Goal: Check status: Check status

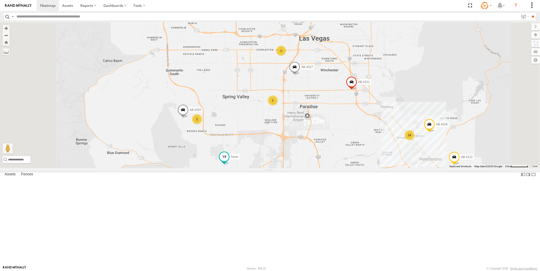
click at [229, 161] on span at bounding box center [224, 156] width 9 height 9
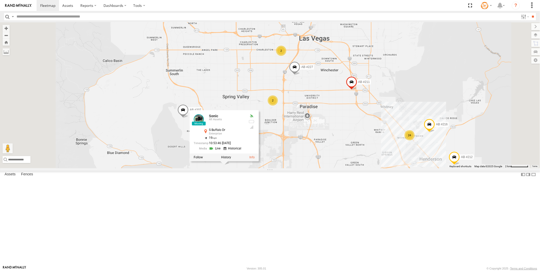
click at [222, 151] on link at bounding box center [215, 148] width 13 height 5
click at [370, 169] on div "AB #212 AB #216 AB #210 AB #227 AB #203 Sonic AB #211 2 24 2 2 AB #207 Sonic Al…" at bounding box center [270, 95] width 540 height 146
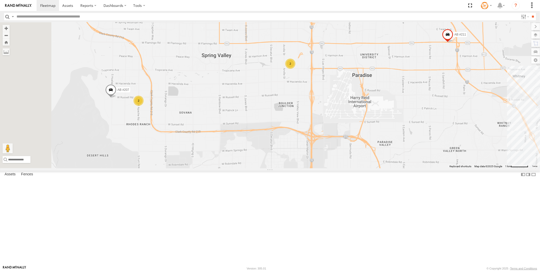
drag, startPoint x: 255, startPoint y: 224, endPoint x: 289, endPoint y: 217, distance: 34.5
click at [289, 169] on div "AB #212 AB #216 AB #210 AB #227 AB #203 Sonic AB #211 AB #207 2 2" at bounding box center [270, 95] width 540 height 146
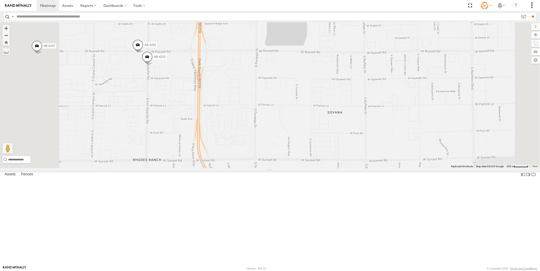
drag, startPoint x: 380, startPoint y: 123, endPoint x: 121, endPoint y: 167, distance: 263.1
click at [120, 168] on main "← Move left → Move right ↑ Move up ↓ Move down + Zoom in - Zoom out Home Jump l…" at bounding box center [270, 144] width 540 height 244
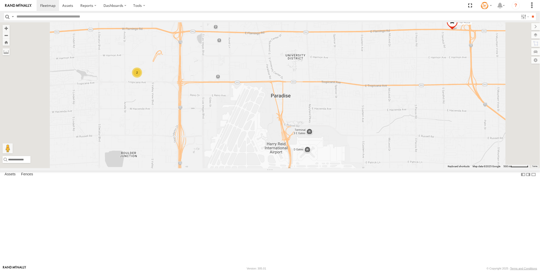
drag, startPoint x: 234, startPoint y: 173, endPoint x: 261, endPoint y: 202, distance: 39.7
click at [266, 169] on div "AB #212 AB #216 AB #210 AB #227 AB #203 Sonic AB #211 AB #207 AB #226 AB #219 A…" at bounding box center [270, 95] width 540 height 146
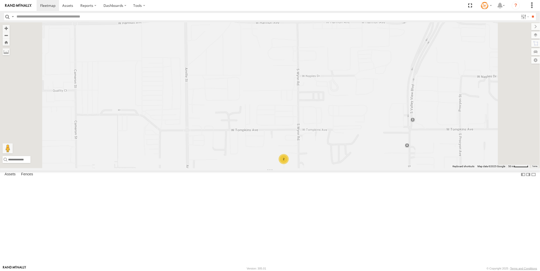
drag, startPoint x: 299, startPoint y: 218, endPoint x: 266, endPoint y: 201, distance: 37.5
click at [266, 169] on div "AB #212 AB #216 AB #210 AB #227 AB #203 Sonic AB #211 AB #207 AB #226 AB #219 A…" at bounding box center [270, 95] width 540 height 146
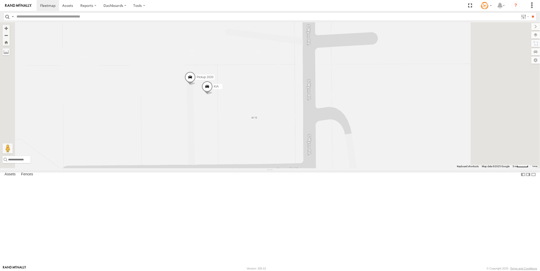
drag, startPoint x: 276, startPoint y: 127, endPoint x: 252, endPoint y: 181, distance: 59.4
click at [252, 169] on div "AB #212 AB #216 AB #210 AB #227 AB #203 Sonic AB #211 AB #207 AB #226 AB #219 A…" at bounding box center [270, 95] width 540 height 146
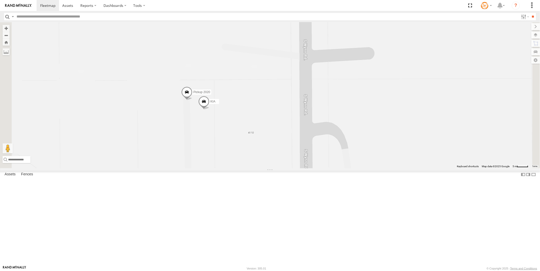
click at [192, 100] on span at bounding box center [186, 93] width 11 height 14
click at [185, 86] on link at bounding box center [178, 84] width 13 height 5
click at [221, 96] on div at bounding box center [186, 93] width 69 height 8
click at [194, 94] on label at bounding box center [189, 93] width 10 height 4
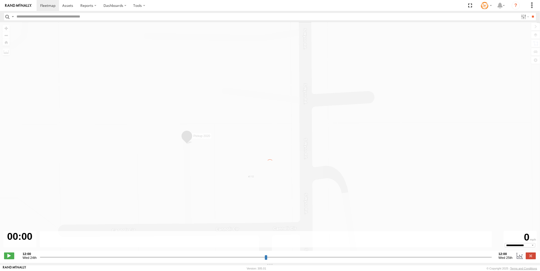
type input "**********"
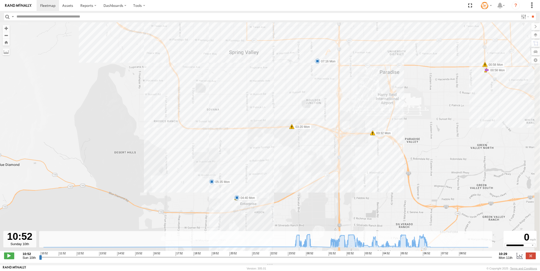
drag, startPoint x: 285, startPoint y: 129, endPoint x: 253, endPoint y: 189, distance: 67.4
click at [253, 189] on div "Pickup 2020 00:25 Mon 00:26 Mon 00:26 Mon 00:35 Mon 00:42 Mon 00:46 Mon 00:58 M…" at bounding box center [270, 139] width 540 height 234
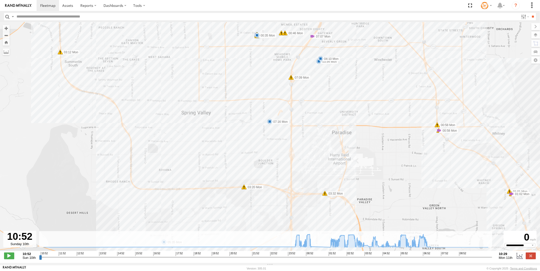
drag, startPoint x: 319, startPoint y: 141, endPoint x: 320, endPoint y: 167, distance: 25.4
click at [320, 167] on div "Pickup 2020 00:25 Mon 00:26 Mon 00:26 Mon 00:35 Mon 00:42 Mon 00:46 Mon 00:58 M…" at bounding box center [270, 139] width 540 height 234
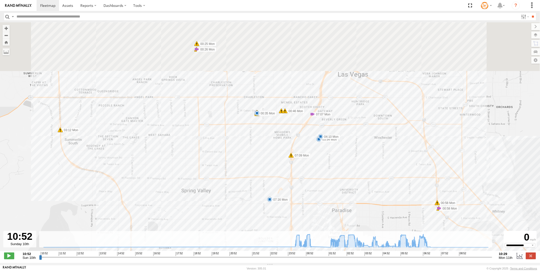
drag, startPoint x: 317, startPoint y: 141, endPoint x: 317, endPoint y: 215, distance: 74.7
click at [316, 220] on div "Pickup 2020 00:25 Mon 00:26 Mon 00:26 Mon 00:35 Mon 00:42 Mon 00:46 Mon 00:58 M…" at bounding box center [270, 139] width 540 height 234
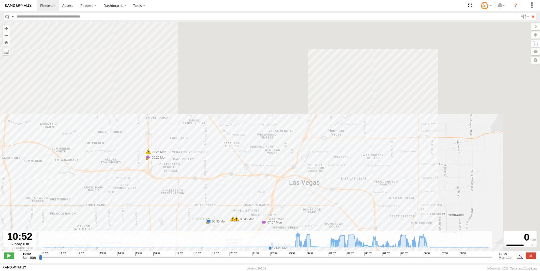
drag, startPoint x: 348, startPoint y: 144, endPoint x: 297, endPoint y: 251, distance: 118.3
click at [297, 251] on div "Pickup 2020 00:25 Mon 00:26 Mon 00:26 Mon 00:35 Mon 00:42 Mon 00:46 Mon 00:58 M…" at bounding box center [270, 139] width 540 height 234
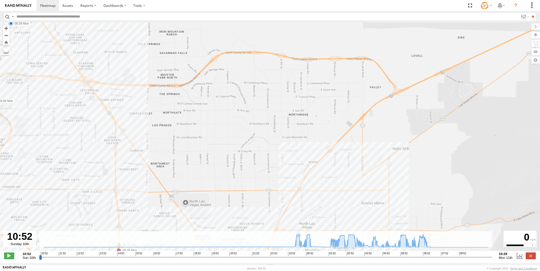
drag, startPoint x: 277, startPoint y: 182, endPoint x: 364, endPoint y: 164, distance: 88.8
click at [364, 164] on div "Pickup 2020 00:25 Mon 00:26 Mon 00:26 Mon 00:35 Mon 00:42 Mon 00:46 Mon 00:58 M…" at bounding box center [270, 139] width 540 height 234
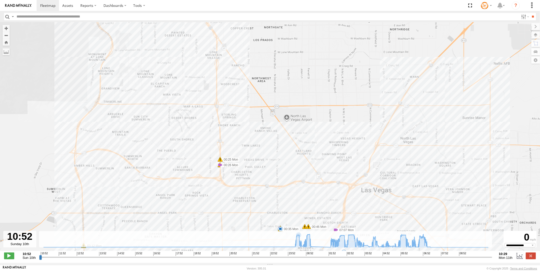
drag, startPoint x: 316, startPoint y: 176, endPoint x: 333, endPoint y: 135, distance: 44.4
click at [333, 135] on div "Pickup 2020 00:25 Mon 00:26 Mon 00:26 Mon 00:35 Mon 00:42 Mon 00:46 Mon 00:58 M…" at bounding box center [270, 139] width 540 height 234
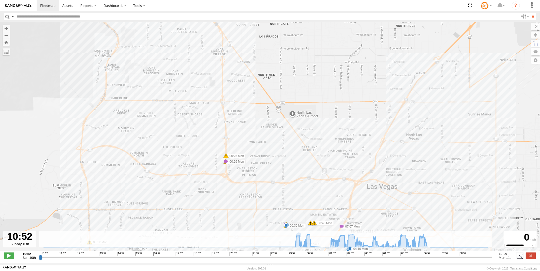
drag, startPoint x: 252, startPoint y: 183, endPoint x: 274, endPoint y: 175, distance: 23.2
click at [274, 175] on div "Pickup 2020 00:25 Mon 00:26 Mon 00:26 Mon 00:35 Mon 00:42 Mon 00:46 Mon 00:58 M…" at bounding box center [270, 139] width 540 height 234
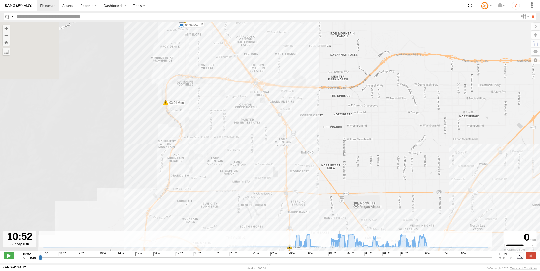
drag, startPoint x: 290, startPoint y: 139, endPoint x: 341, endPoint y: 236, distance: 109.2
click at [341, 238] on div "← Move left → Move right ↑ Move up ↓ Move down + Zoom in - Zoom out Home Jump l…" at bounding box center [270, 142] width 540 height 241
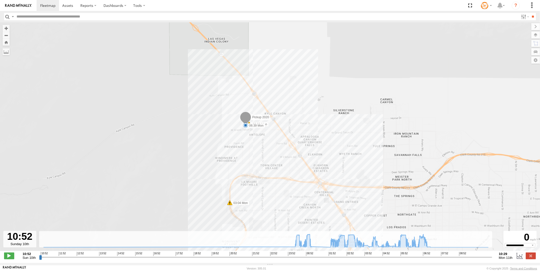
drag, startPoint x: 249, startPoint y: 163, endPoint x: 258, endPoint y: 172, distance: 12.9
click at [261, 182] on div "Pickup 2020 00:25 Mon 00:26 Mon 00:26 Mon 00:35 Mon 00:42 Mon 00:46 Mon 00:58 M…" at bounding box center [270, 139] width 540 height 234
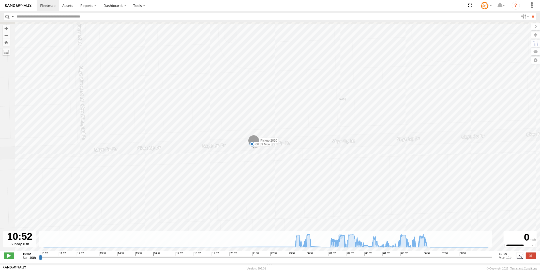
drag, startPoint x: 247, startPoint y: 100, endPoint x: 267, endPoint y: 168, distance: 70.5
click at [267, 168] on div "Pickup 2020 00:25 Mon 00:26 Mon 00:26 Mon 00:35 Mon 00:42 Mon 00:46 Mon 00:58 M…" at bounding box center [270, 139] width 540 height 234
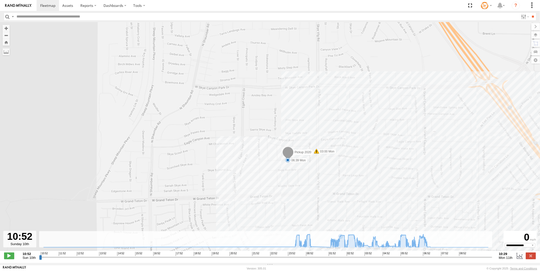
click at [316, 154] on span at bounding box center [316, 151] width 5 height 5
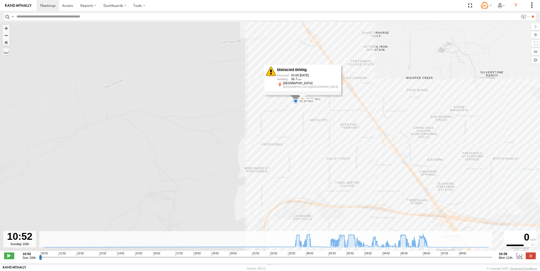
drag, startPoint x: 359, startPoint y: 198, endPoint x: 334, endPoint y: 130, distance: 72.3
click at [334, 130] on div "Pickup 2020 00:25 Mon 00:26 Mon 00:26 Mon 00:35 Mon 00:42 Mon 00:46 Mon 00:58 M…" at bounding box center [270, 139] width 540 height 234
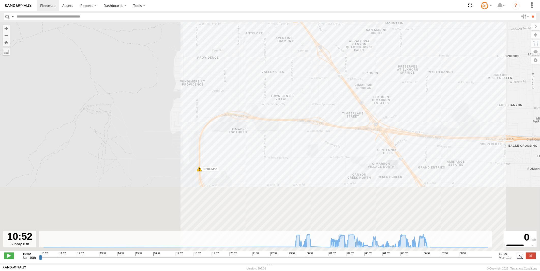
drag, startPoint x: 335, startPoint y: 183, endPoint x: 271, endPoint y: 100, distance: 104.8
click at [270, 96] on div "Pickup 2020 00:25 Mon 00:26 Mon 00:26 Mon 00:35 Mon 00:42 Mon 00:46 Mon 00:58 M…" at bounding box center [270, 139] width 540 height 234
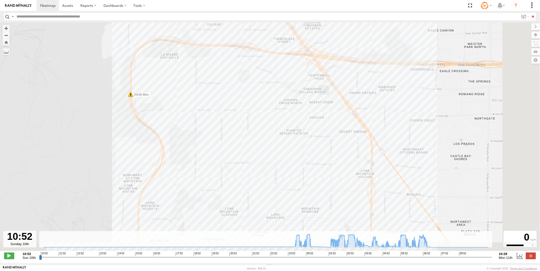
drag, startPoint x: 307, startPoint y: 158, endPoint x: 252, endPoint y: 99, distance: 79.9
click at [252, 99] on div "Pickup 2020 00:25 Mon 00:26 Mon 00:26 Mon 00:35 Mon 00:42 Mon 00:46 Mon 00:58 M…" at bounding box center [270, 139] width 540 height 234
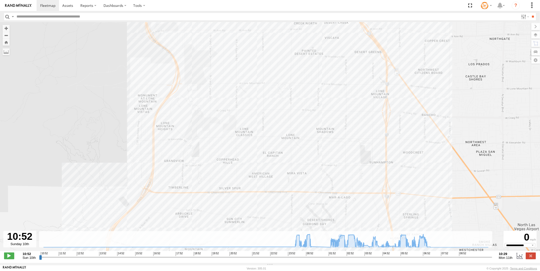
drag, startPoint x: 170, startPoint y: 133, endPoint x: 268, endPoint y: 140, distance: 98.7
click at [268, 140] on div "Pickup 2020 00:25 Mon 00:26 Mon 00:26 Mon 00:35 Mon 00:42 Mon 00:46 Mon 00:58 M…" at bounding box center [270, 139] width 540 height 234
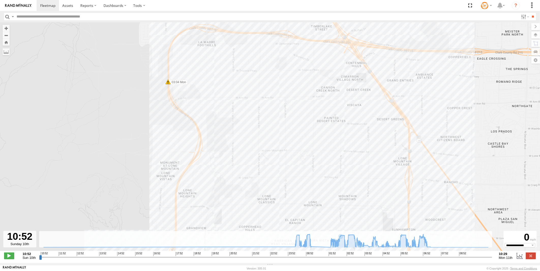
drag, startPoint x: 198, startPoint y: 69, endPoint x: 217, endPoint y: 135, distance: 69.0
click at [217, 135] on div "Pickup 2020 00:25 Mon 00:26 Mon 00:26 Mon 00:35 Mon 00:42 Mon 00:46 Mon 00:58 M…" at bounding box center [270, 139] width 540 height 234
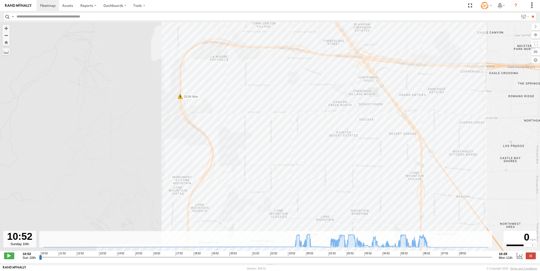
drag, startPoint x: 188, startPoint y: 119, endPoint x: 200, endPoint y: 133, distance: 18.6
click at [200, 133] on div "Pickup 2020 00:25 Mon 00:26 Mon 00:26 Mon 00:35 Mon 00:42 Mon 00:46 Mon 00:58 M…" at bounding box center [270, 139] width 540 height 234
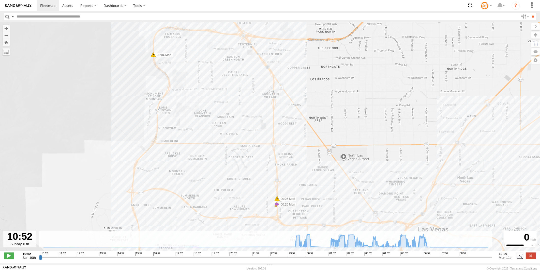
drag, startPoint x: 252, startPoint y: 124, endPoint x: 235, endPoint y: 84, distance: 42.9
click at [235, 84] on div "Pickup 2020 00:25 Mon 00:26 Mon 00:26 Mon 00:35 Mon 00:42 Mon 00:46 Mon 00:58 M…" at bounding box center [270, 139] width 540 height 234
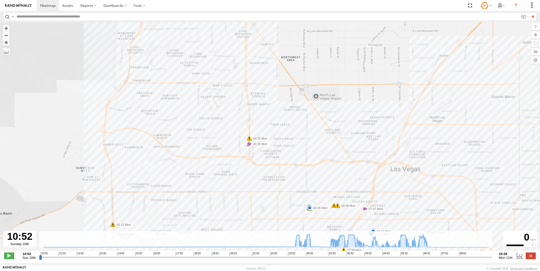
drag, startPoint x: 260, startPoint y: 175, endPoint x: 247, endPoint y: 132, distance: 44.9
click at [247, 132] on div "Pickup 2020 00:25 Mon 00:26 Mon 00:26 Mon 00:35 Mon 00:42 Mon 00:46 Mon 00:58 M…" at bounding box center [270, 139] width 540 height 234
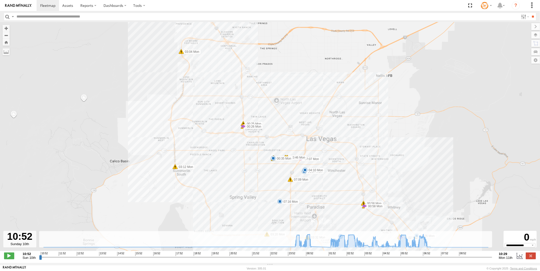
click at [242, 127] on span at bounding box center [243, 126] width 5 height 5
click at [251, 114] on link at bounding box center [244, 113] width 23 height 5
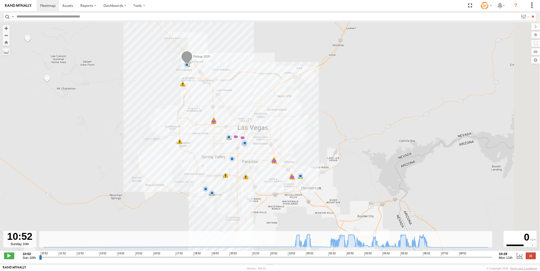
drag, startPoint x: 266, startPoint y: 212, endPoint x: 228, endPoint y: 167, distance: 58.7
click at [228, 167] on div "Pickup 2020 00:25 Mon 00:26 Mon 00:26 Mon 00:35 Mon 00:42 Mon 00:46 Mon 00:58 M…" at bounding box center [270, 139] width 540 height 234
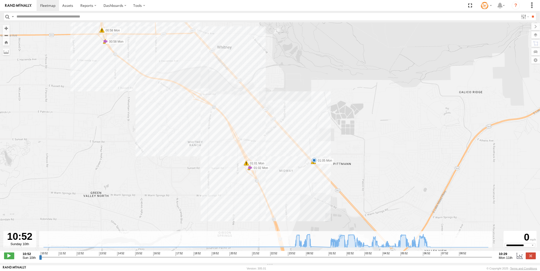
drag, startPoint x: 259, startPoint y: 152, endPoint x: 228, endPoint y: 178, distance: 41.3
click at [228, 178] on div "Pickup 2020 00:25 Mon 00:26 Mon 00:26 Mon 00:35 Mon 00:42 Mon 00:46 Mon 00:58 M…" at bounding box center [270, 139] width 540 height 234
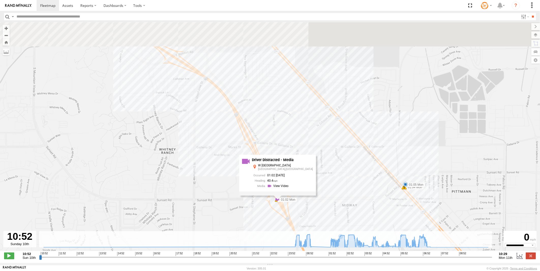
drag, startPoint x: 209, startPoint y: 160, endPoint x: 250, endPoint y: 227, distance: 78.6
click at [249, 227] on div "Pickup 2020 00:25 Mon 00:26 Mon 00:26 Mon 00:35 Mon 00:42 Mon 00:46 Mon 00:58 M…" at bounding box center [270, 139] width 540 height 234
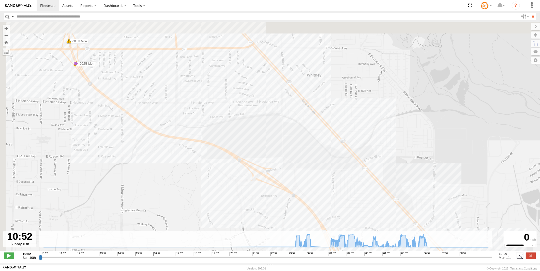
drag, startPoint x: 193, startPoint y: 163, endPoint x: 250, endPoint y: 222, distance: 82.3
click at [250, 222] on div "Pickup 2020 00:25 Mon 00:26 Mon 00:26 Mon 00:35 Mon 00:42 Mon 00:46 Mon 00:58 M…" at bounding box center [270, 139] width 540 height 234
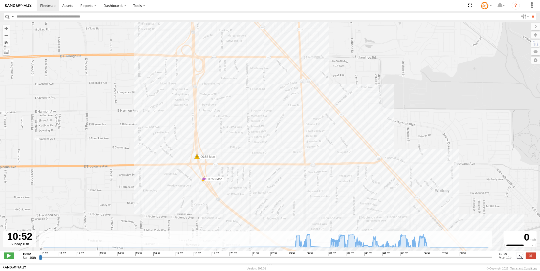
drag, startPoint x: 189, startPoint y: 160, endPoint x: 196, endPoint y: 170, distance: 12.6
click at [196, 170] on div "Pickup 2020 00:25 Mon 00:26 Mon 00:26 Mon 00:35 Mon 00:42 Mon 00:46 Mon 00:58 M…" at bounding box center [270, 139] width 540 height 234
drag, startPoint x: 211, startPoint y: 212, endPoint x: 199, endPoint y: 214, distance: 12.8
click at [197, 214] on div "Pickup 2020 00:25 Mon 00:26 Mon 00:26 Mon 00:35 Mon 00:42 Mon 00:46 Mon 00:58 M…" at bounding box center [270, 139] width 540 height 234
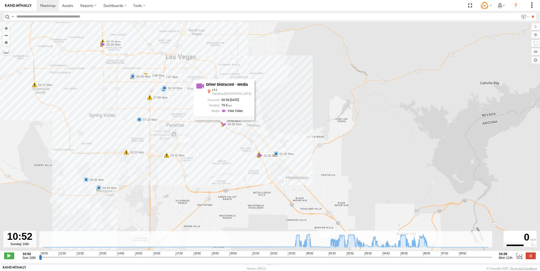
drag, startPoint x: 310, startPoint y: 144, endPoint x: 273, endPoint y: 112, distance: 49.6
click at [273, 112] on div "Pickup 2020 00:25 Mon 00:26 Mon 00:26 Mon 00:35 Mon 00:42 Mon 00:46 Mon 00:58 M…" at bounding box center [270, 139] width 540 height 234
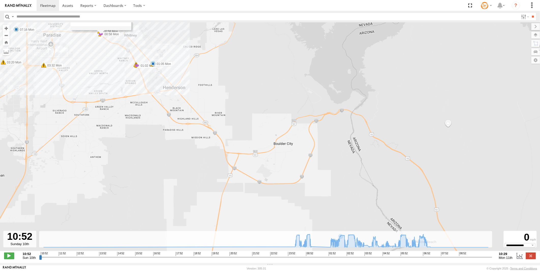
drag, startPoint x: 353, startPoint y: 220, endPoint x: 306, endPoint y: 177, distance: 63.3
click at [306, 177] on div "Pickup 2020 00:25 Mon 00:26 Mon 00:26 Mon 00:35 Mon 00:42 Mon 00:46 Mon 00:58 M…" at bounding box center [270, 139] width 540 height 234
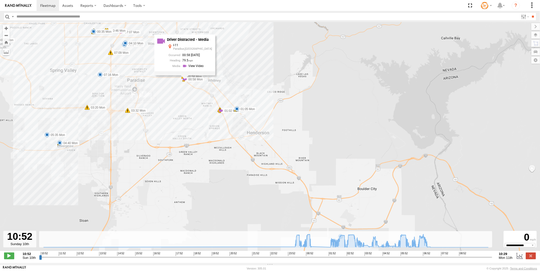
drag, startPoint x: 277, startPoint y: 164, endPoint x: 283, endPoint y: 169, distance: 7.3
click at [283, 169] on div "Pickup 2020 00:25 Mon 00:26 Mon 00:26 Mon 00:35 Mon 00:42 Mon 00:46 Mon 00:58 M…" at bounding box center [270, 139] width 540 height 234
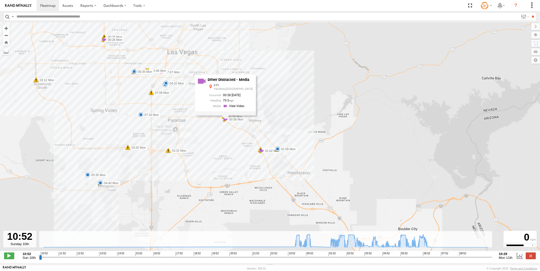
drag, startPoint x: 161, startPoint y: 149, endPoint x: 204, endPoint y: 190, distance: 59.2
click at [202, 190] on div "Pickup 2020 00:25 Mon 00:26 Mon 00:26 Mon 00:35 Mon 00:42 Mon 00:46 Mon 00:58 M…" at bounding box center [270, 139] width 540 height 234
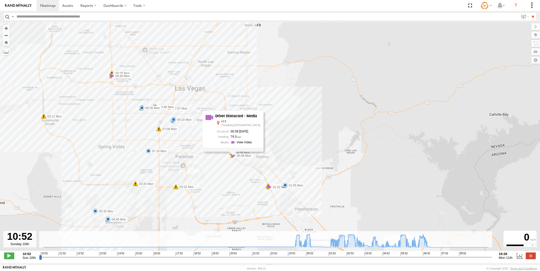
drag, startPoint x: 149, startPoint y: 130, endPoint x: 158, endPoint y: 173, distance: 44.4
click at [158, 175] on div "Pickup 2020 00:25 Mon 00:26 Mon 00:26 Mon 00:35 Mon 00:42 Mon 00:46 Mon 00:58 M…" at bounding box center [270, 139] width 540 height 234
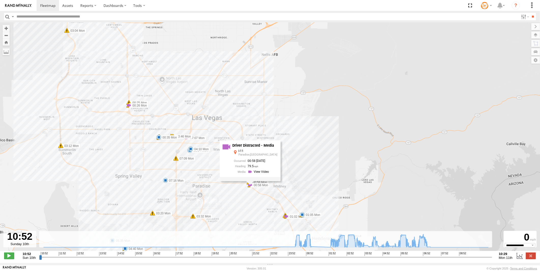
drag, startPoint x: 134, startPoint y: 127, endPoint x: 161, endPoint y: 176, distance: 56.1
click at [161, 176] on div "Pickup 2020 00:25 Mon 00:26 Mon 00:26 Mon 00:35 Mon 00:42 Mon 00:46 Mon 00:58 M…" at bounding box center [270, 139] width 540 height 234
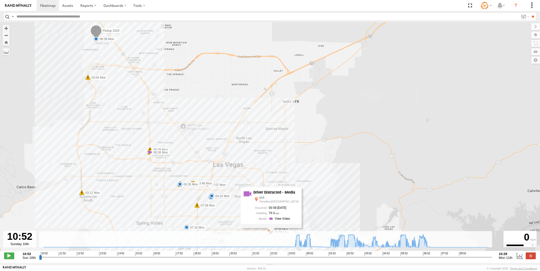
drag, startPoint x: 144, startPoint y: 123, endPoint x: 152, endPoint y: 186, distance: 64.3
click at [152, 188] on div "Pickup 2020 00:25 Mon 00:26 Mon 00:26 Mon 00:35 Mon 00:42 Mon 00:46 Mon 00:58 M…" at bounding box center [270, 139] width 540 height 234
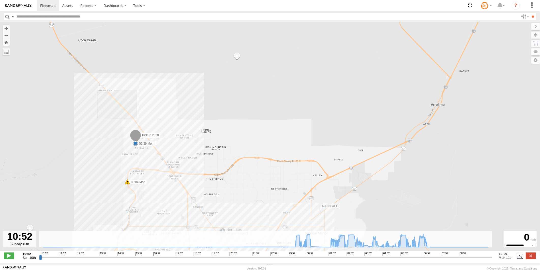
drag, startPoint x: 127, startPoint y: 139, endPoint x: 157, endPoint y: 162, distance: 38.1
click at [157, 166] on div "Pickup 2020 00:25 Mon 00:26 Mon 00:26 Mon 00:35 Mon 00:42 Mon 00:46 Mon 00:58 M…" at bounding box center [270, 139] width 540 height 234
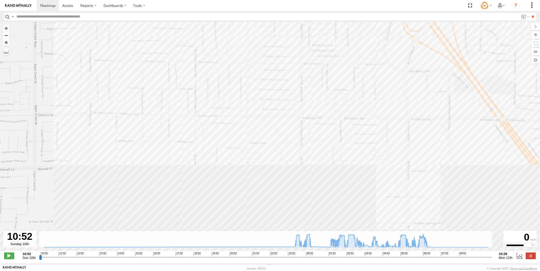
drag, startPoint x: 172, startPoint y: 168, endPoint x: 192, endPoint y: 22, distance: 146.8
click at [192, 22] on div "Pickup 2020 00:25 Mon 00:26 Mon 00:26 Mon 00:35 Mon 00:42 Mon 00:46 Mon 00:58 M…" at bounding box center [270, 139] width 540 height 234
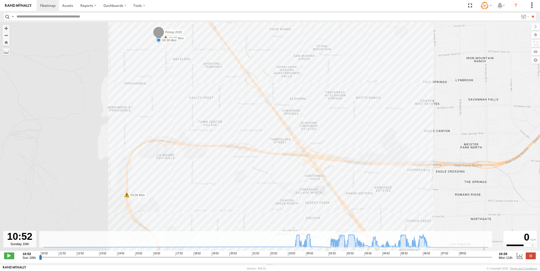
drag, startPoint x: 285, startPoint y: 156, endPoint x: 201, endPoint y: 49, distance: 136.4
click at [201, 49] on div "Pickup 2020 00:25 Mon 00:26 Mon 00:26 Mon 00:35 Mon 00:42 Mon 00:46 Mon 00:58 M…" at bounding box center [270, 139] width 540 height 234
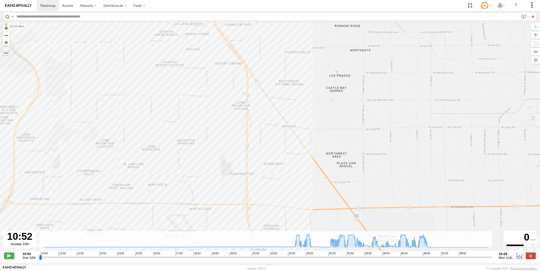
drag, startPoint x: 225, startPoint y: 135, endPoint x: 228, endPoint y: 33, distance: 101.5
click at [228, 33] on div "Pickup 2020 00:25 Mon 00:26 Mon 00:26 Mon 00:35 Mon 00:42 Mon 00:46 Mon 00:58 M…" at bounding box center [270, 139] width 540 height 234
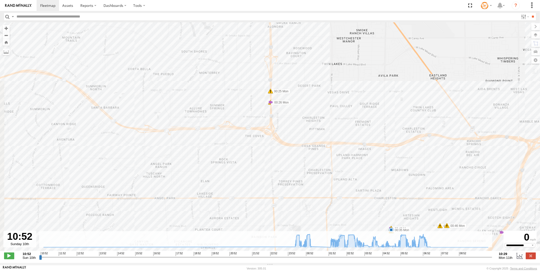
drag, startPoint x: 209, startPoint y: 127, endPoint x: 223, endPoint y: 92, distance: 37.3
click at [223, 92] on div "Pickup 2020 00:25 Mon 00:26 Mon 00:26 Mon 00:35 Mon 00:42 Mon 00:46 Mon 00:58 M…" at bounding box center [270, 139] width 540 height 234
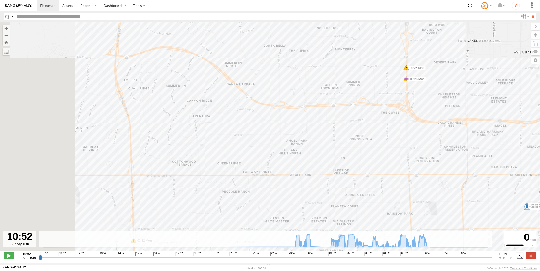
drag, startPoint x: 195, startPoint y: 132, endPoint x: 308, endPoint y: 93, distance: 119.2
click at [308, 93] on div "Pickup 2020 00:25 Mon 00:26 Mon 00:26 Mon 00:35 Mon 00:42 Mon 00:46 Mon 00:58 M…" at bounding box center [270, 139] width 540 height 234
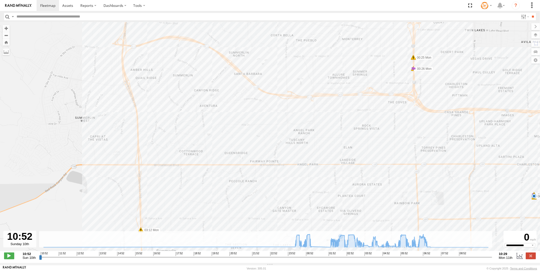
drag, startPoint x: 253, startPoint y: 144, endPoint x: 236, endPoint y: 52, distance: 93.8
click at [236, 52] on div "Pickup 2020 00:25 Mon 00:26 Mon 00:26 Mon 00:35 Mon 00:42 Mon 00:46 Mon 00:58 M…" at bounding box center [270, 139] width 540 height 234
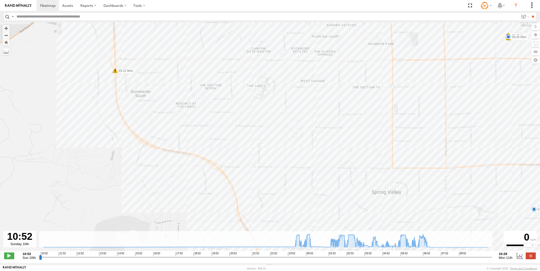
drag, startPoint x: 223, startPoint y: 103, endPoint x: 163, endPoint y: 28, distance: 95.3
click at [163, 27] on div "Pickup 2020 00:25 Mon 00:26 Mon 00:26 Mon 00:35 Mon 00:42 Mon 00:46 Mon 00:58 M…" at bounding box center [270, 139] width 540 height 234
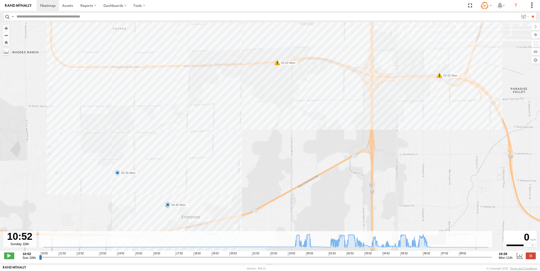
drag, startPoint x: 222, startPoint y: 95, endPoint x: 210, endPoint y: 48, distance: 48.5
click at [210, 48] on div "Pickup 2020 00:25 Mon 00:26 Mon 00:26 Mon 00:35 Mon 00:42 Mon 00:46 Mon 00:58 M…" at bounding box center [270, 139] width 540 height 234
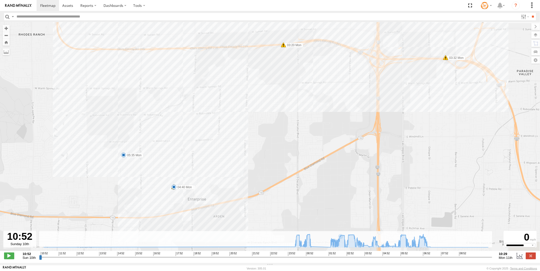
drag, startPoint x: 230, startPoint y: 142, endPoint x: 235, endPoint y: 124, distance: 19.2
click at [235, 124] on div "Pickup 2020 00:25 Mon 00:26 Mon 00:26 Mon 00:35 Mon 00:42 Mon 00:46 Mon 00:58 M…" at bounding box center [270, 139] width 540 height 234
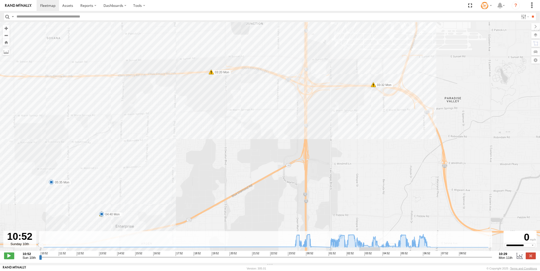
drag, startPoint x: 278, startPoint y: 124, endPoint x: 205, endPoint y: 151, distance: 77.6
click at [205, 151] on div "Pickup 2020 00:25 Mon 00:26 Mon 00:26 Mon 00:35 Mon 00:42 Mon 00:46 Mon 00:58 M…" at bounding box center [270, 139] width 540 height 234
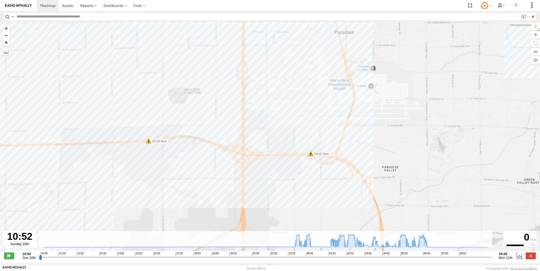
drag, startPoint x: 250, startPoint y: 81, endPoint x: 188, endPoint y: 150, distance: 92.5
click at [188, 150] on div "Pickup 2020 00:25 Mon 00:26 Mon 00:26 Mon 00:35 Mon 00:42 Mon 00:46 Mon 00:58 M…" at bounding box center [270, 139] width 540 height 234
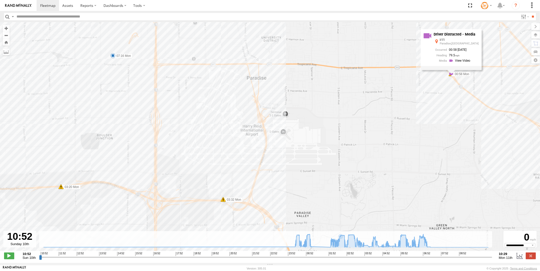
drag, startPoint x: 261, startPoint y: 101, endPoint x: 171, endPoint y: 148, distance: 101.5
click at [170, 149] on div "Pickup 2020 00:25 Mon 00:26 Mon 00:26 Mon 00:35 Mon 00:42 Mon 00:46 Mon 00:58 M…" at bounding box center [270, 139] width 540 height 234
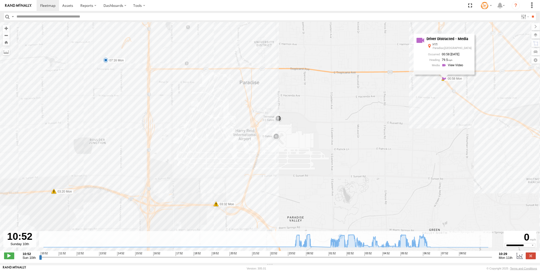
drag, startPoint x: 197, startPoint y: 117, endPoint x: 191, endPoint y: 119, distance: 5.8
click at [191, 119] on div "Pickup 2020 00:25 Mon 00:26 Mon 00:26 Mon 00:35 Mon 00:42 Mon 00:46 Mon 00:58 M…" at bounding box center [270, 139] width 540 height 234
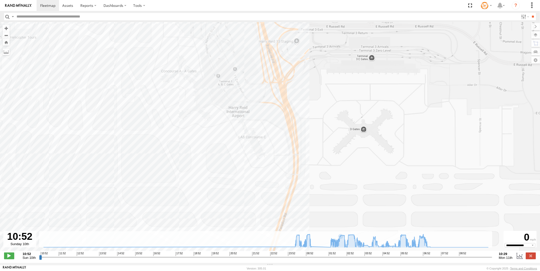
drag, startPoint x: 250, startPoint y: 118, endPoint x: 266, endPoint y: 88, distance: 33.4
click at [266, 88] on div "Pickup 2020 00:25 Mon 00:26 Mon 00:26 Mon 00:35 Mon 00:42 Mon 00:46 Mon 00:58 M…" at bounding box center [270, 139] width 540 height 234
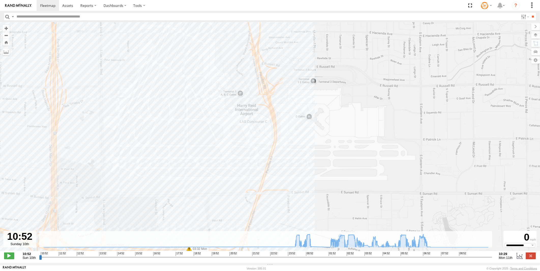
drag
click at [221, 137] on div "Pickup 2020 00:25 Mon 00:26 Mon 00:26 Mon 00:35 Mon 00:42 Mon 00:46 Mon 00:58 M…" at bounding box center [270, 139] width 540 height 234
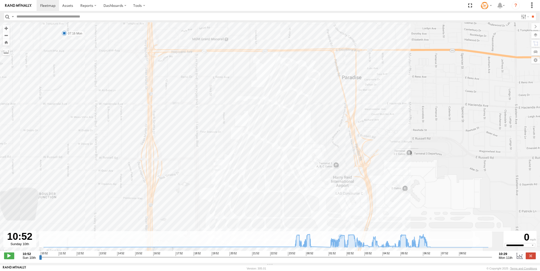
drag, startPoint x: 194, startPoint y: 103, endPoint x: 113, endPoint y: 85, distance: 83.9
click at [113, 85] on div "Pickup 2020 00:25 Mon 00:26 Mon 00:26 Mon 00:35 Mon 00:42 Mon 00:46 Mon 00:58 M…" at bounding box center [270, 139] width 540 height 234
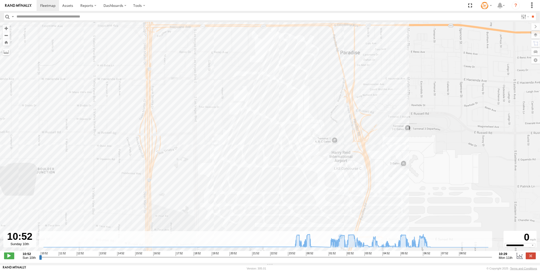
click at [177, 107] on div "Pickup 2020 00:25 Mon 00:26 Mon 00:26 Mon 00:35 Mon 00:42 Mon 00:46 Mon 00:58 M…" at bounding box center [270, 139] width 540 height 234
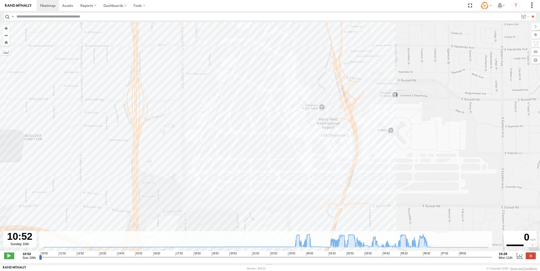
click at [209, 114] on div "Pickup 2020 00:25 Mon 00:26 Mon 00:26 Mon 00:35 Mon 00:42 Mon 00:46 Mon 00:58 M…" at bounding box center [270, 139] width 540 height 234
click at [219, 98] on div "Pickup 2020 00:25 Mon 00:26 Mon 00:26 Mon 00:35 Mon 00:42 Mon 00:46 Mon 00:58 M…" at bounding box center [270, 139] width 540 height 234
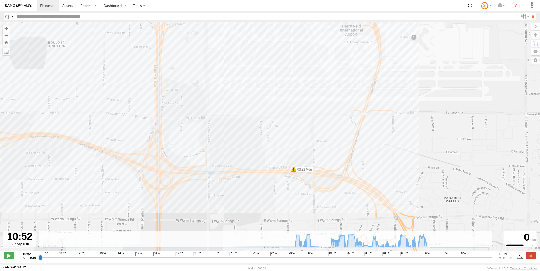
click at [221, 113] on div "Pickup 2020 00:25 Mon 00:26 Mon 00:26 Mon 00:35 Mon 00:42 Mon 00:46 Mon 00:58 M…" at bounding box center [270, 139] width 540 height 234
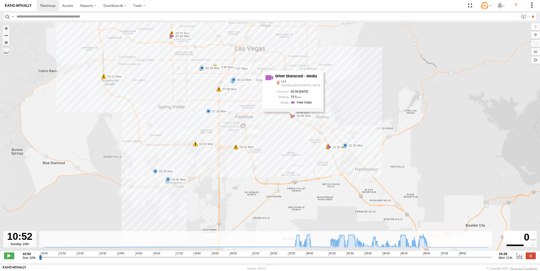
click at [193, 153] on div "Pickup 2020 00:25 Mon 00:26 Mon 00:26 Mon 00:35 Mon 00:42 Mon 00:46 Mon 00:58 M…" at bounding box center [270, 139] width 540 height 234
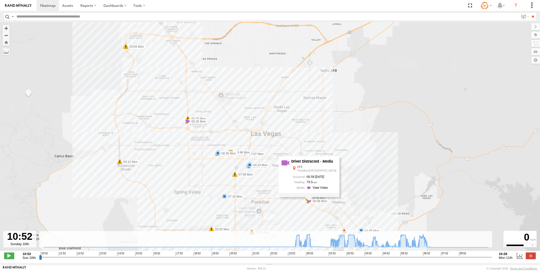
click at [193, 119] on label "00:25 Mon" at bounding box center [198, 119] width 20 height 5
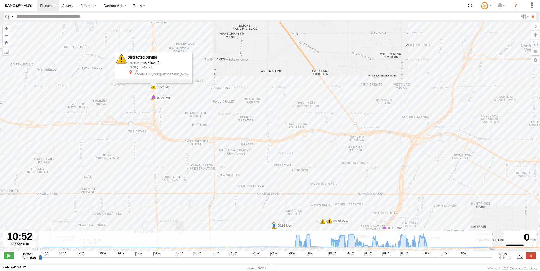
click at [339, 179] on div "Pickup 2020 00:25 Mon 00:26 Mon 00:26 Mon 00:35 Mon 00:42 Mon 00:46 Mon 00:58 M…" at bounding box center [270, 139] width 540 height 234
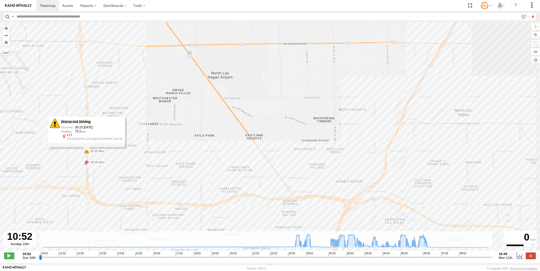
click at [177, 159] on div "Pickup 2020 00:25 Mon 00:26 Mon 00:26 Mon 00:35 Mon 00:42 Mon 00:46 Mon 00:58 M…" at bounding box center [270, 139] width 540 height 234
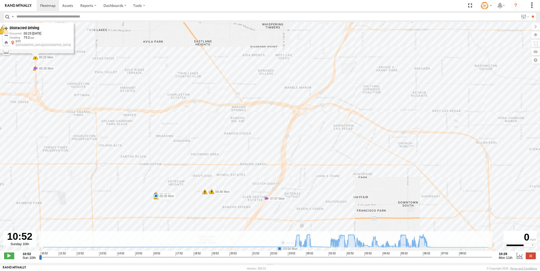
click at [266, 46] on div "Pickup 2020 00:25 Mon 00:26 Mon 00:26 Mon 00:35 Mon 00:42 Mon 00:46 Mon 00:58 M…" at bounding box center [270, 139] width 540 height 234
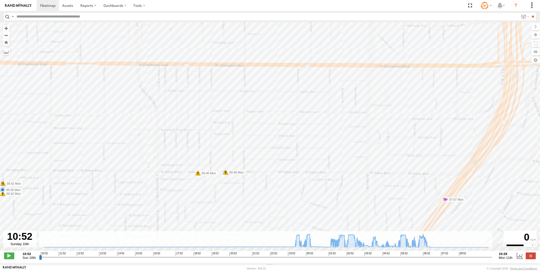
click at [316, 100] on div "Pickup 2020 00:25 Mon 00:26 Mon 00:26 Mon 00:35 Mon 00:42 Mon 00:46 Mon 00:58 M…" at bounding box center [270, 139] width 540 height 234
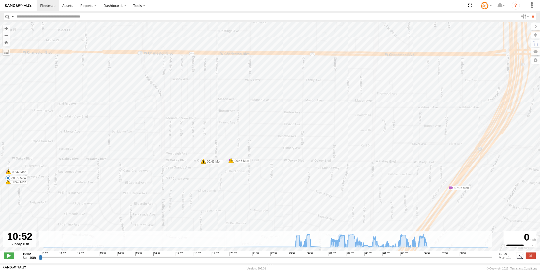
click at [226, 62] on div "Pickup 2020 00:25 Mon 00:26 Mon 00:26 Mon 00:35 Mon 00:42 Mon 00:46 Mon 00:58 M…" at bounding box center [270, 139] width 540 height 234
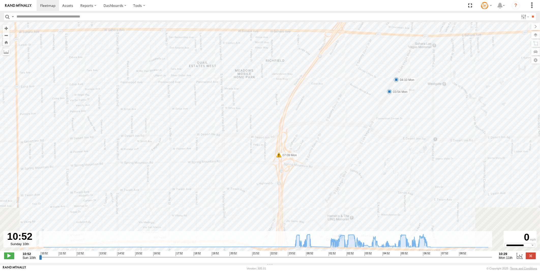
click at [224, 52] on div "Pickup 2020 00:25 Mon 00:26 Mon 00:26 Mon 00:35 Mon 00:42 Mon 00:46 Mon 00:58 M…" at bounding box center [270, 139] width 540 height 234
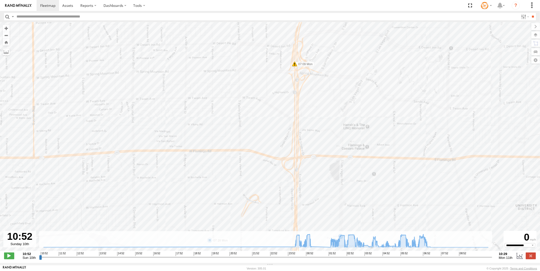
click at [241, 46] on div "Pickup 2020 00:25 Mon 00:26 Mon 00:26 Mon 00:35 Mon 00:42 Mon 00:46 Mon 00:58 M…" at bounding box center [270, 139] width 540 height 234
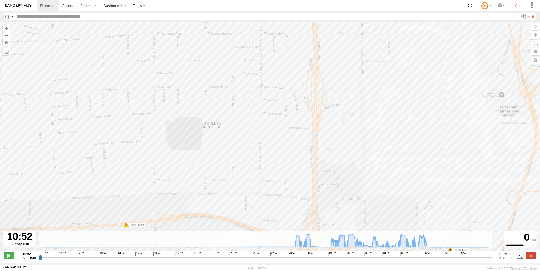
click at [224, 162] on div "Pickup 2020 00:25 Mon 00:26 Mon 00:26 Mon 00:35 Mon 00:42 Mon 00:46 Mon 00:58 M…" at bounding box center [270, 139] width 540 height 234
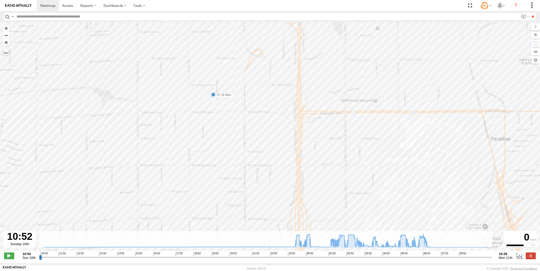
click at [214, 129] on div "Pickup 2020 00:25 Mon 00:26 Mon 00:26 Mon 00:35 Mon 00:42 Mon 00:46 Mon 00:58 M…" at bounding box center [270, 139] width 540 height 234
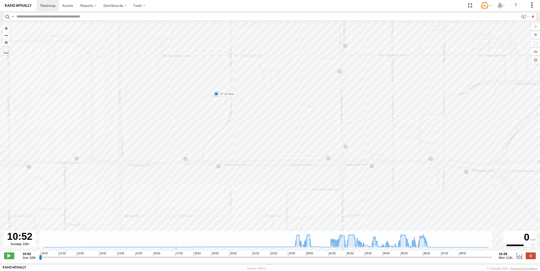
click at [217, 93] on div "Pickup 2020 00:25 Mon 00:26 Mon 00:26 Mon 00:35 Mon 00:42 Mon 00:46 Mon 00:58 M…" at bounding box center [270, 139] width 540 height 234
click at [218, 96] on span at bounding box center [216, 94] width 5 height 5
click at [247, 115] on div "Pickup 2020 00:25 Mon 00:26 Mon 00:26 Mon 00:35 Mon 00:42 Mon 00:46 Mon 00:58 M…" at bounding box center [270, 139] width 540 height 234
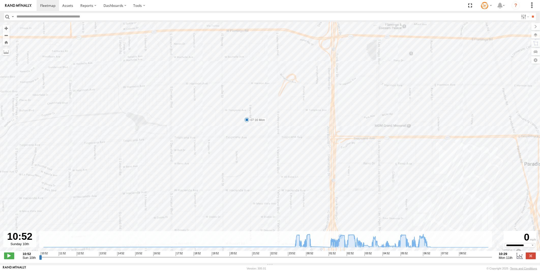
drag, startPoint x: 302, startPoint y: 121, endPoint x: 295, endPoint y: 184, distance: 63.2
click at [295, 184] on div "Pickup 2020 00:25 Mon 00:26 Mon 00:26 Mon 00:35 Mon 00:42 Mon 00:46 Mon 00:58 M…" at bounding box center [270, 139] width 540 height 234
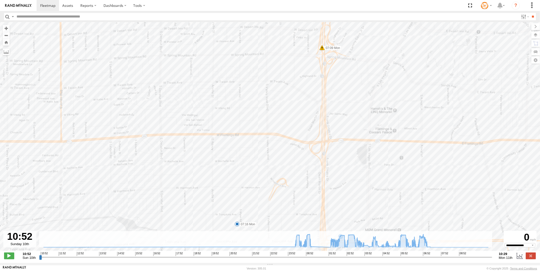
drag, startPoint x: 303, startPoint y: 131, endPoint x: 296, endPoint y: 173, distance: 42.5
click at [296, 173] on div "Pickup 2020 00:25 Mon 00:26 Mon 00:26 Mon 00:35 Mon 00:42 Mon 00:46 Mon 00:58 M…" at bounding box center [270, 139] width 540 height 234
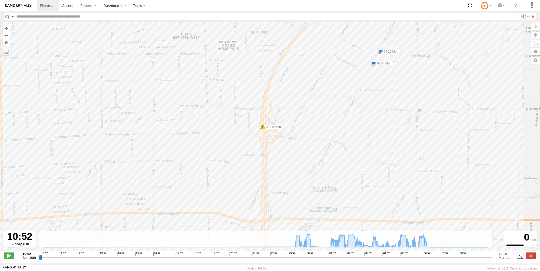
drag, startPoint x: 293, startPoint y: 146, endPoint x: 242, endPoint y: 175, distance: 58.3
click at [239, 176] on div "Pickup 2020 00:25 Mon 00:26 Mon 00:26 Mon 00:35 Mon 00:42 Mon 00:46 Mon 00:58 M…" at bounding box center [270, 139] width 540 height 234
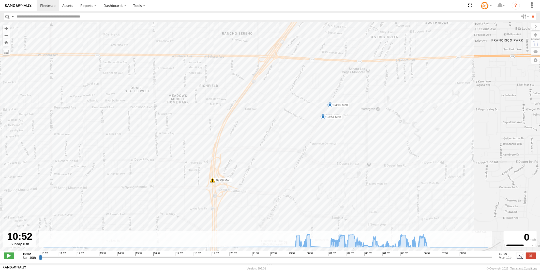
click at [287, 157] on div "Pickup 2020 00:25 Mon 00:26 Mon 00:26 Mon 00:35 Mon 00:42 Mon 00:46 Mon 00:58 M…" at bounding box center [270, 139] width 540 height 234
click at [326, 117] on span at bounding box center [325, 116] width 5 height 5
click at [337, 142] on div "Pickup 2020 00:25 Mon 00:26 Mon 00:26 Mon 00:35 Mon 00:42 Mon 00:46 Mon 00:58 M…" at bounding box center [270, 139] width 540 height 234
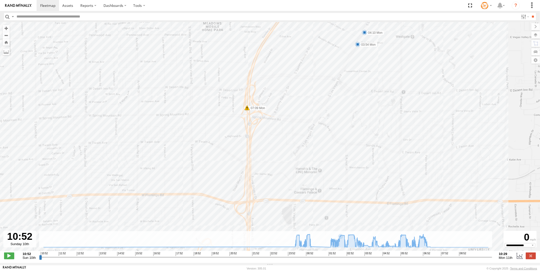
drag, startPoint x: 296, startPoint y: 169, endPoint x: 328, endPoint y: 100, distance: 75.4
click at [328, 100] on div "Pickup 2020 00:25 Mon 00:26 Mon 00:26 Mon 00:35 Mon 00:42 Mon 00:46 Mon 00:58 M…" at bounding box center [270, 139] width 540 height 234
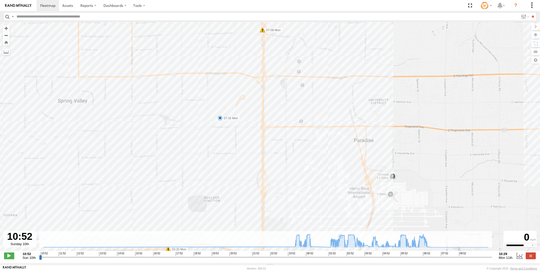
drag, startPoint x: 329, startPoint y: 192, endPoint x: 320, endPoint y: 104, distance: 88.2
click at [320, 104] on div "Pickup 2020 00:25 Mon 00:26 Mon 00:26 Mon 00:35 Mon 00:42 Mon 00:46 Mon 00:58 M…" at bounding box center [270, 139] width 540 height 234
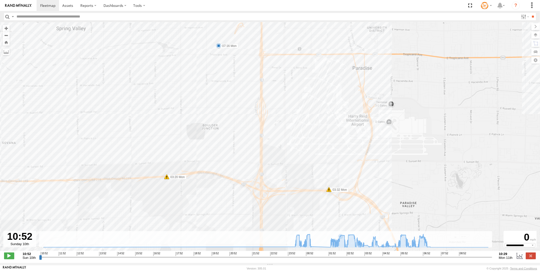
drag, startPoint x: 311, startPoint y: 167, endPoint x: 309, endPoint y: 93, distance: 74.5
click at [309, 93] on div "Pickup 2020 00:25 Mon 00:26 Mon 00:26 Mon 00:35 Mon 00:42 Mon 00:46 Mon 00:58 M…" at bounding box center [270, 139] width 540 height 234
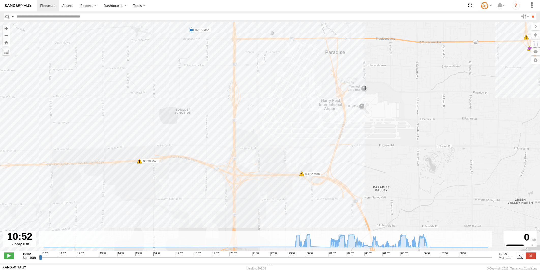
drag, startPoint x: 299, startPoint y: 141, endPoint x: 268, endPoint y: 103, distance: 49.3
click at [273, 128] on div "Pickup 2020 00:25 Mon 00:26 Mon 00:26 Mon 00:35 Mon 00:42 Mon 00:46 Mon 00:58 M…" at bounding box center [270, 139] width 540 height 234
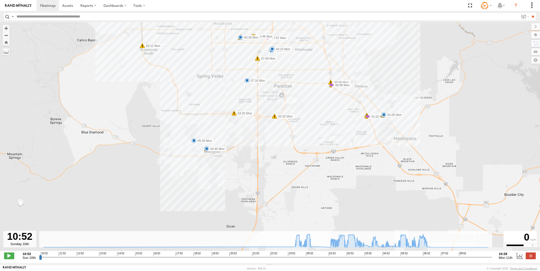
drag, startPoint x: 248, startPoint y: 120, endPoint x: 280, endPoint y: 169, distance: 58.8
click at [280, 169] on div "Pickup 2020 00:25 Mon 00:26 Mon 00:26 Mon 00:35 Mon 00:42 Mon 00:46 Mon 00:58 M…" at bounding box center [270, 139] width 540 height 234
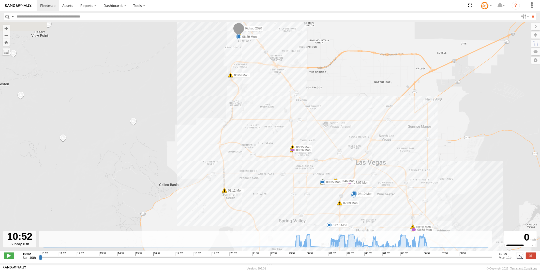
drag, startPoint x: 215, startPoint y: 113, endPoint x: 220, endPoint y: 130, distance: 17.9
click at [220, 130] on div "Pickup 2020 00:25 Mon 00:26 Mon 00:26 Mon 00:35 Mon 00:42 Mon 00:46 Mon 00:58 M…" at bounding box center [270, 139] width 540 height 234
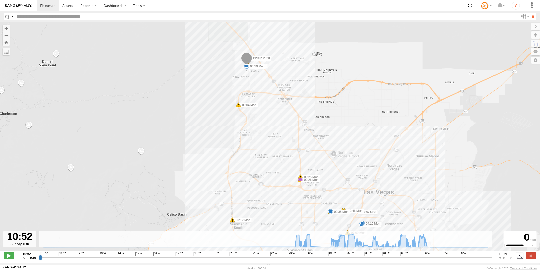
drag, startPoint x: 184, startPoint y: 75, endPoint x: 181, endPoint y: 94, distance: 19.0
click at [181, 94] on div "Pickup 2020 00:25 Mon 00:26 Mon 00:26 Mon 00:35 Mon 00:42 Mon 00:46 Mon 00:58 M…" at bounding box center [270, 139] width 540 height 234
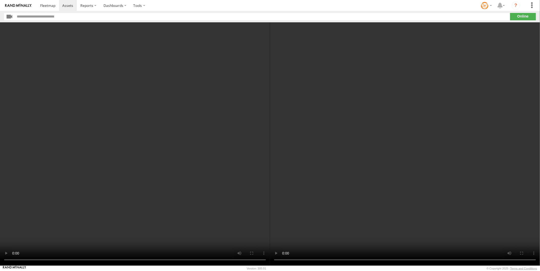
click at [137, 144] on video at bounding box center [135, 144] width 270 height 244
click at [120, 175] on video at bounding box center [135, 144] width 270 height 244
